Goal: Task Accomplishment & Management: Use online tool/utility

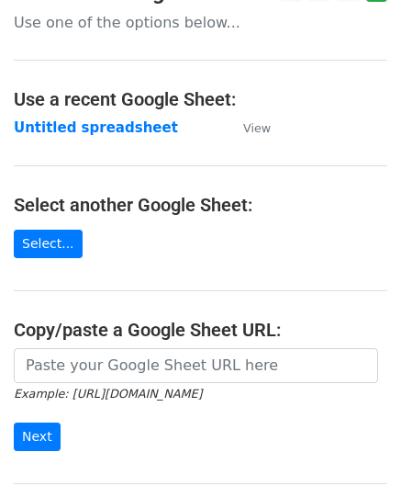
scroll to position [184, 0]
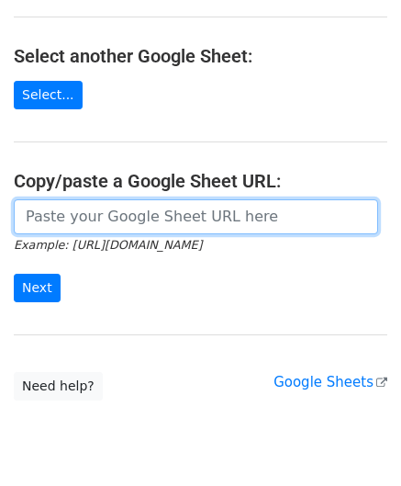
click at [101, 210] on input "url" at bounding box center [196, 216] width 365 height 35
paste input "[URL][DOMAIN_NAME]"
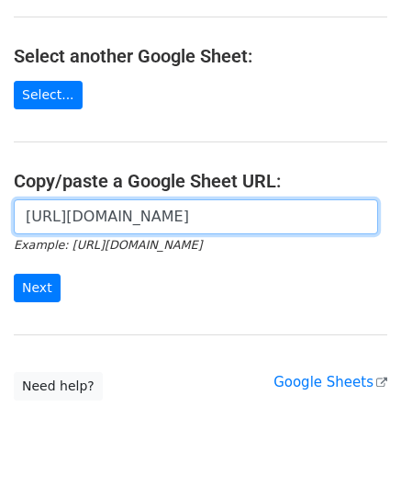
scroll to position [0, 374]
type input "[URL][DOMAIN_NAME]"
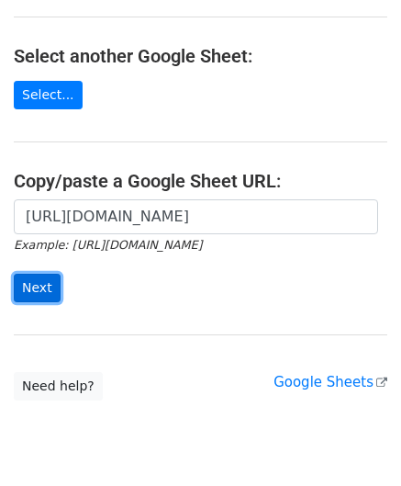
click at [49, 282] on input "Next" at bounding box center [37, 288] width 47 height 28
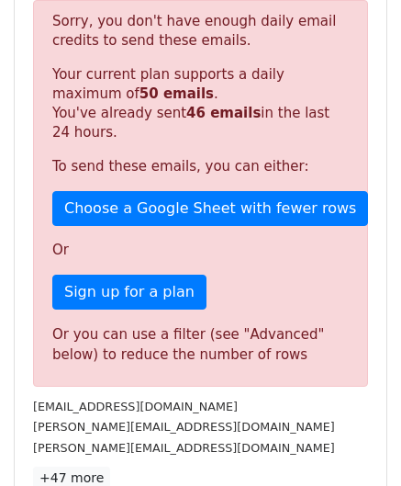
scroll to position [620, 0]
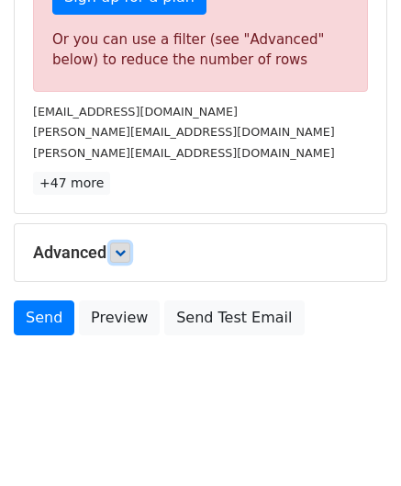
click at [126, 251] on icon at bounding box center [120, 252] width 11 height 11
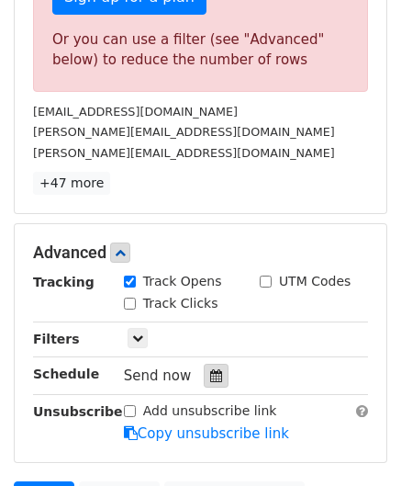
click at [210, 369] on icon at bounding box center [216, 375] width 12 height 13
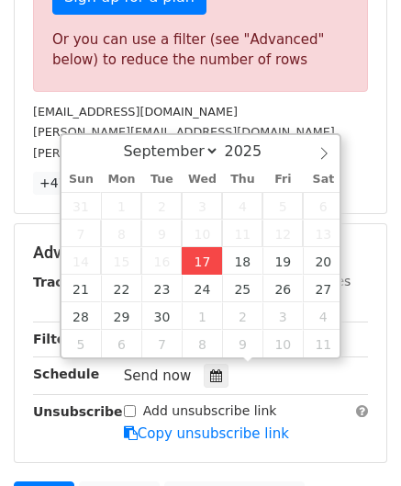
type input "2025-09-17 12:00"
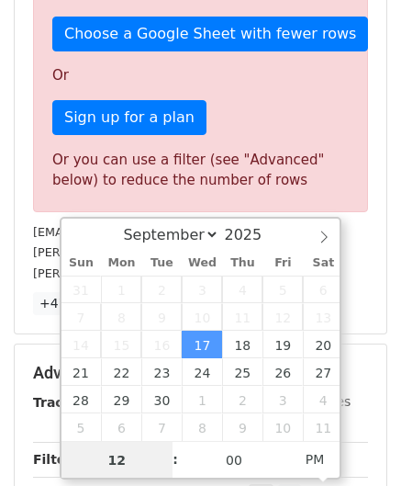
paste input "3"
type input "3"
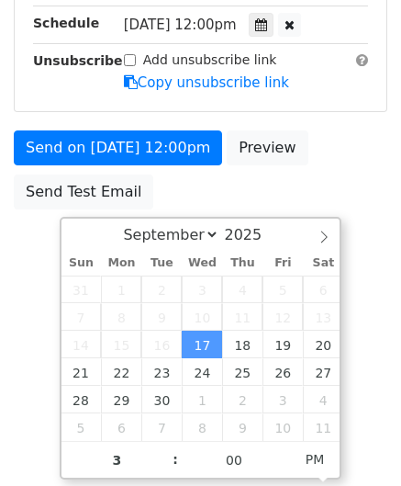
type input "2025-09-17 15:00"
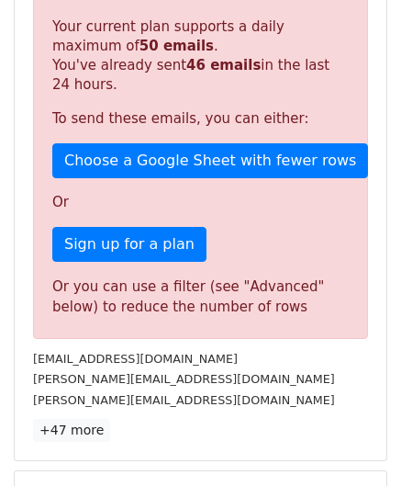
scroll to position [842, 0]
